Goal: Check status: Check status

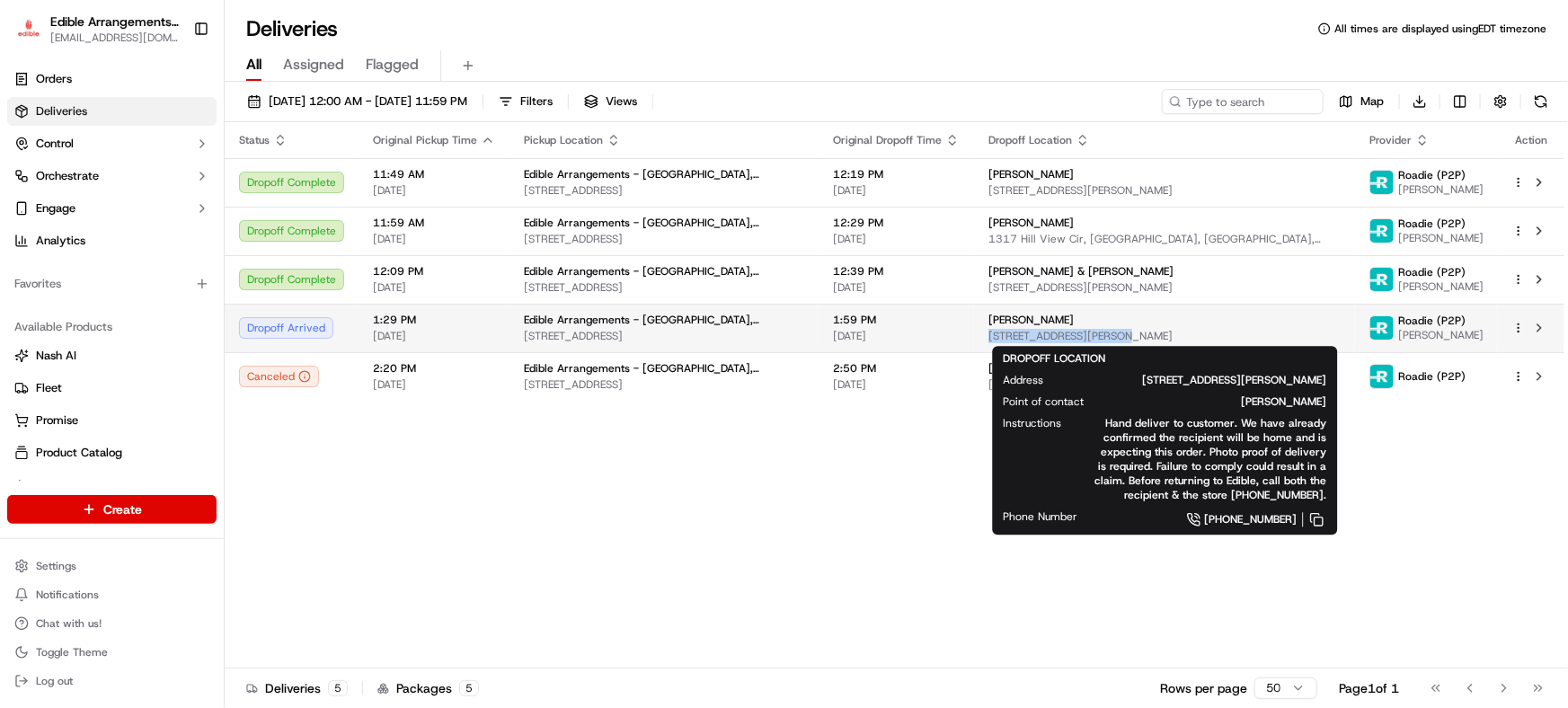
drag, startPoint x: 1111, startPoint y: 327, endPoint x: 1121, endPoint y: 328, distance: 10.0
click at [1112, 326] on div "[PERSON_NAME] [STREET_ADDRESS][PERSON_NAME]" at bounding box center [1164, 328] width 353 height 31
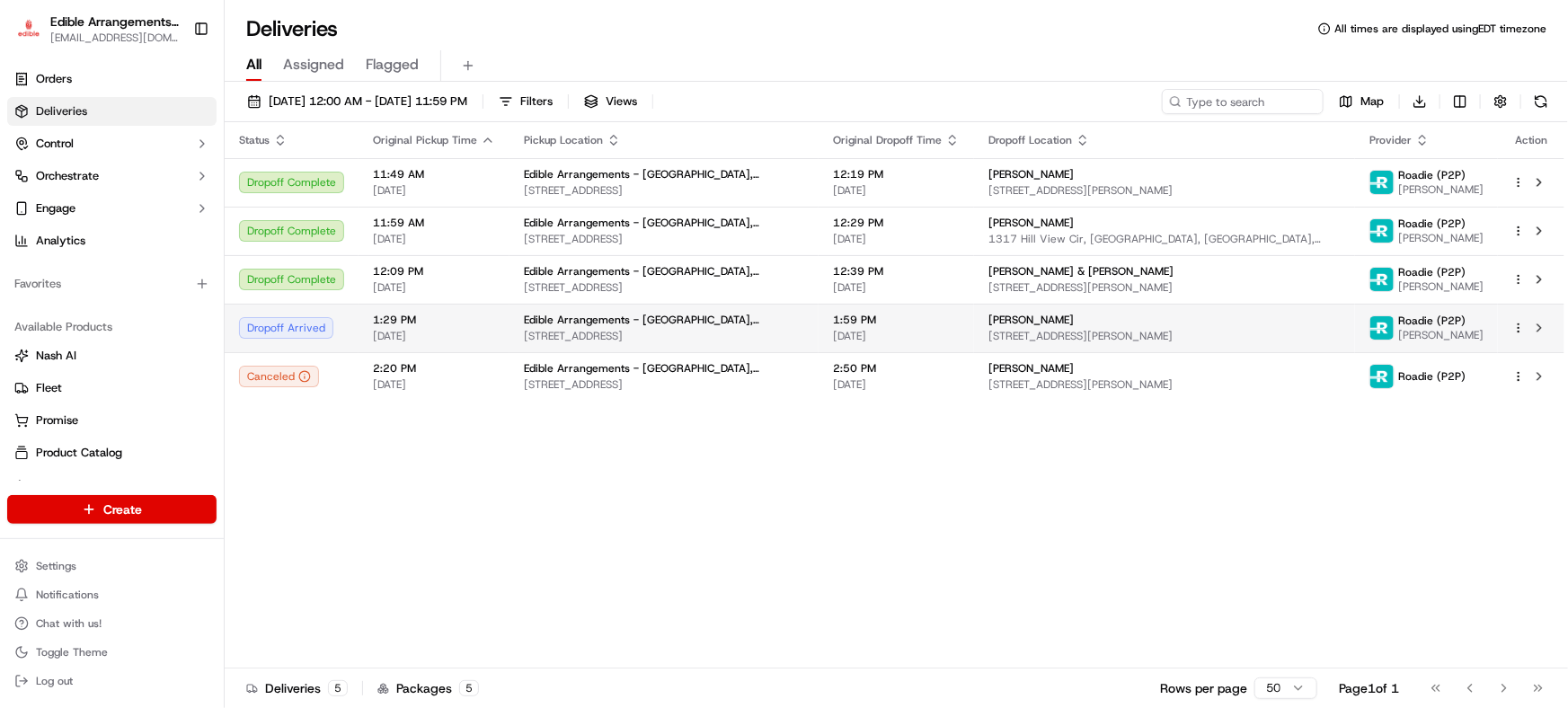
click at [1190, 327] on div "[PERSON_NAME] [STREET_ADDRESS][PERSON_NAME]" at bounding box center [1164, 328] width 353 height 31
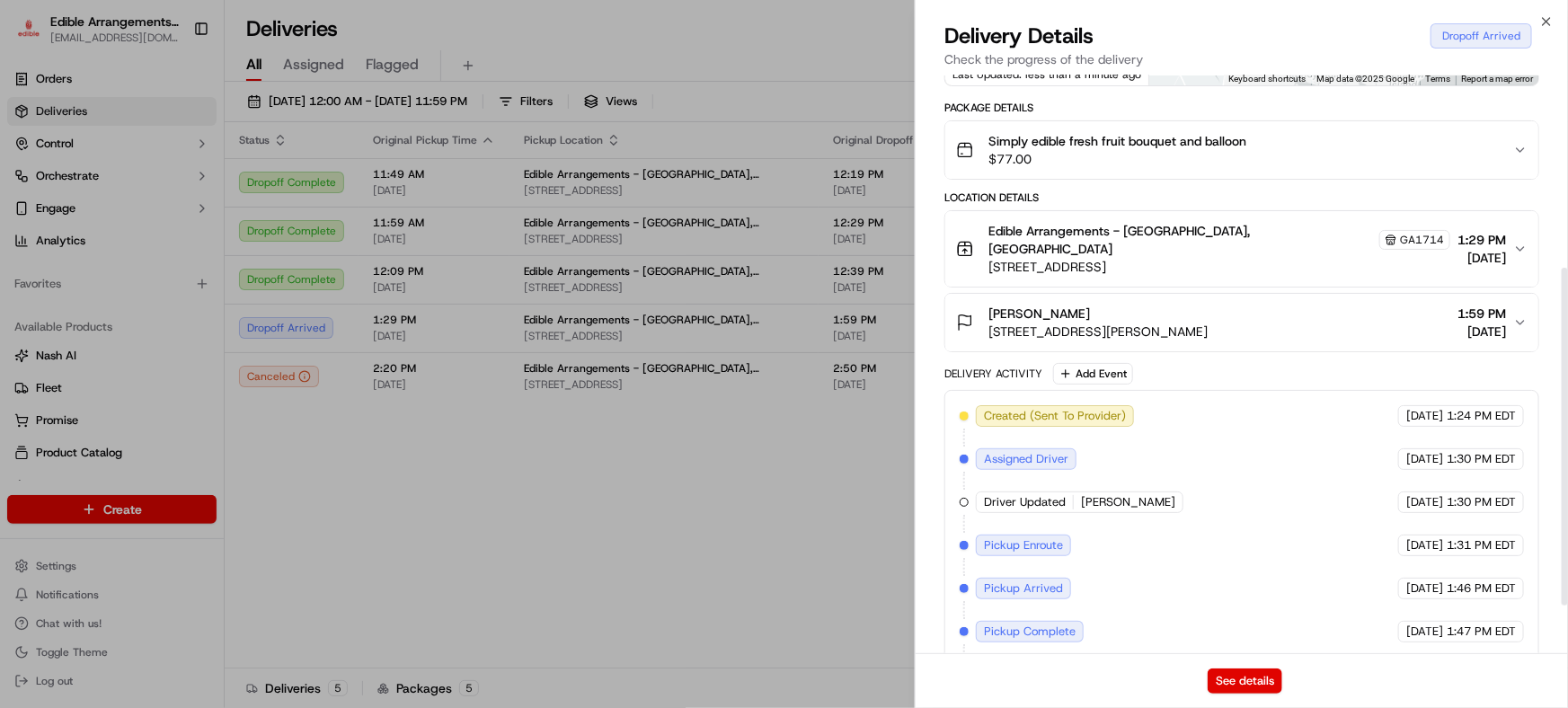
scroll to position [410, 0]
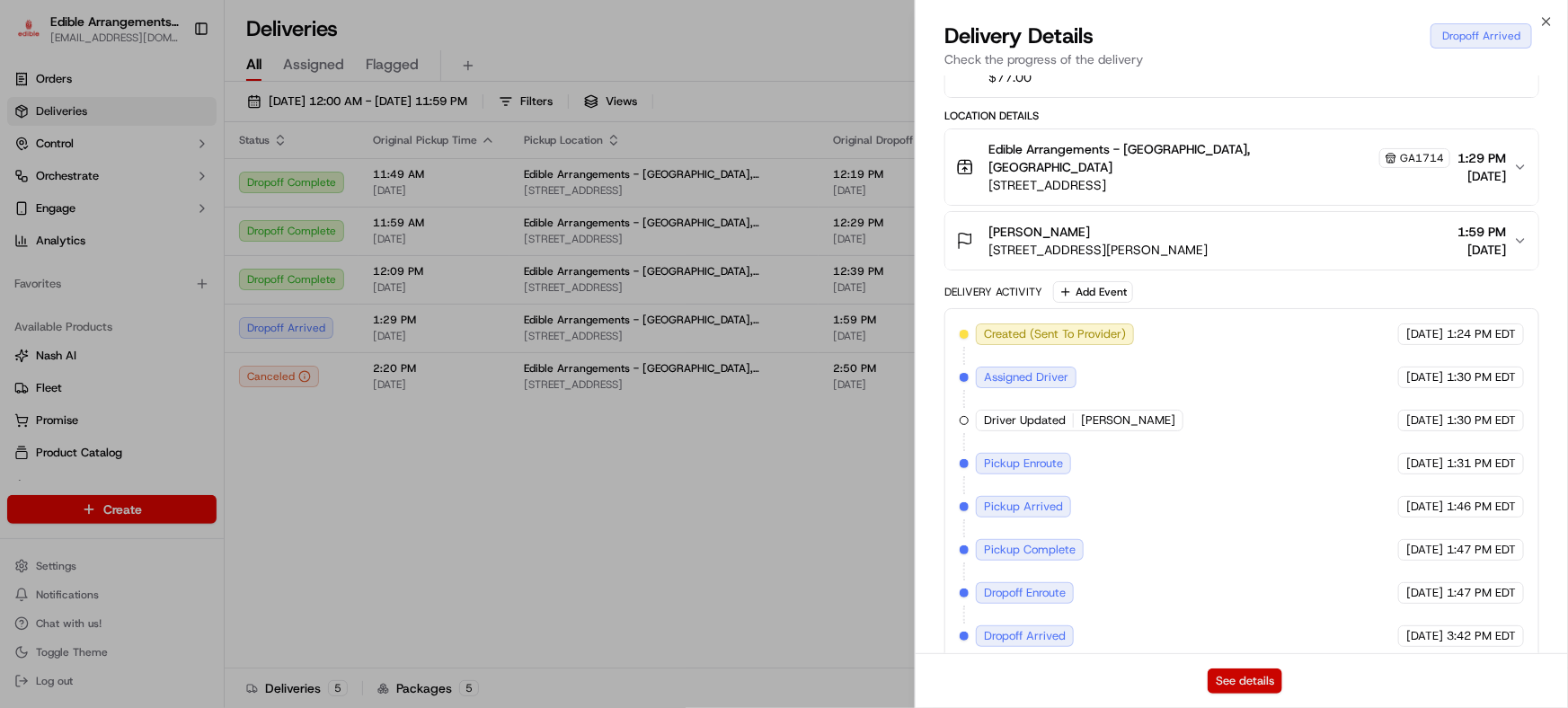
click at [1247, 687] on button "See details" at bounding box center [1245, 681] width 75 height 25
